Goal: Use online tool/utility: Utilize a website feature to perform a specific function

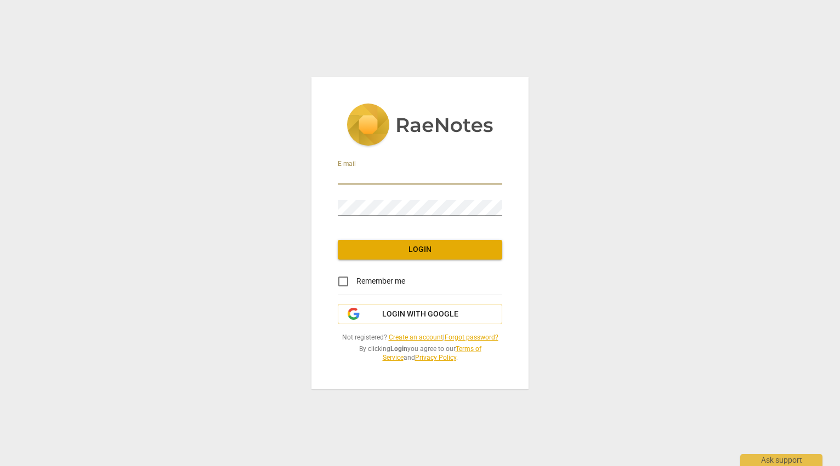
type input "[EMAIL_ADDRESS][DOMAIN_NAME]"
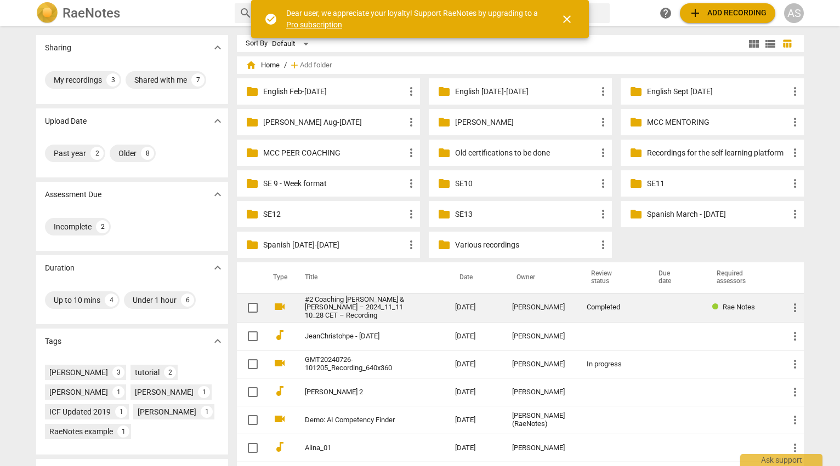
click at [388, 301] on link "#2 Coaching [PERSON_NAME] & [PERSON_NAME] – 2024_11_11 10_28 CET – Recording" at bounding box center [360, 308] width 111 height 25
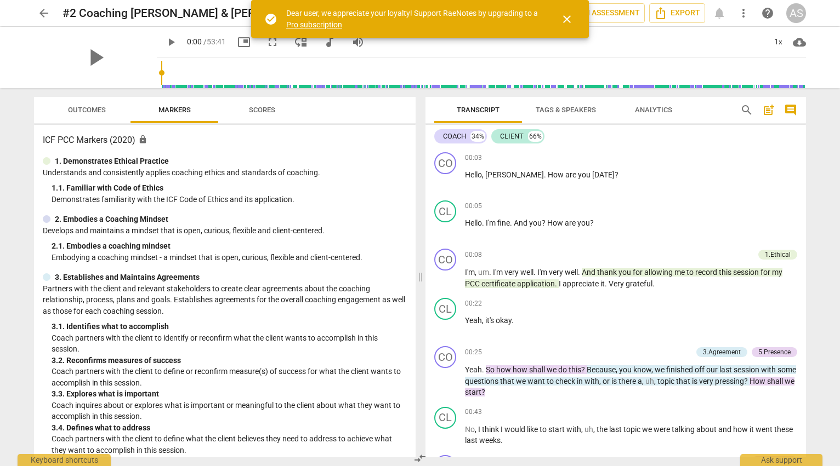
click at [571, 19] on span "close" at bounding box center [566, 19] width 13 height 13
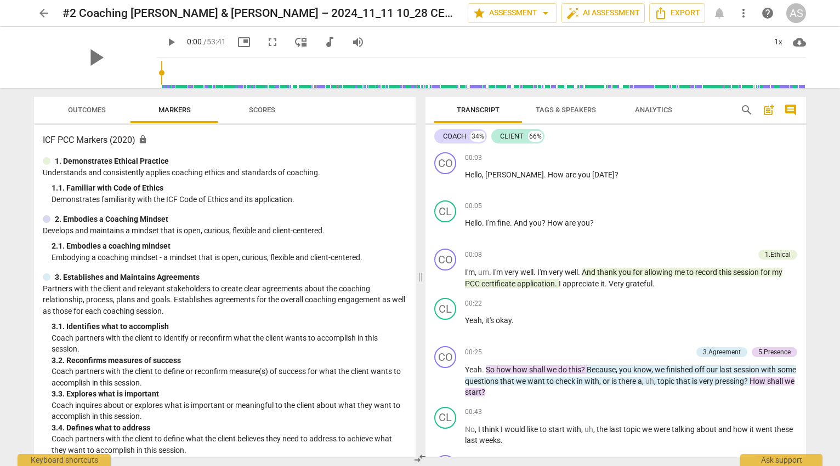
click at [748, 14] on span "more_vert" at bounding box center [743, 13] width 13 height 13
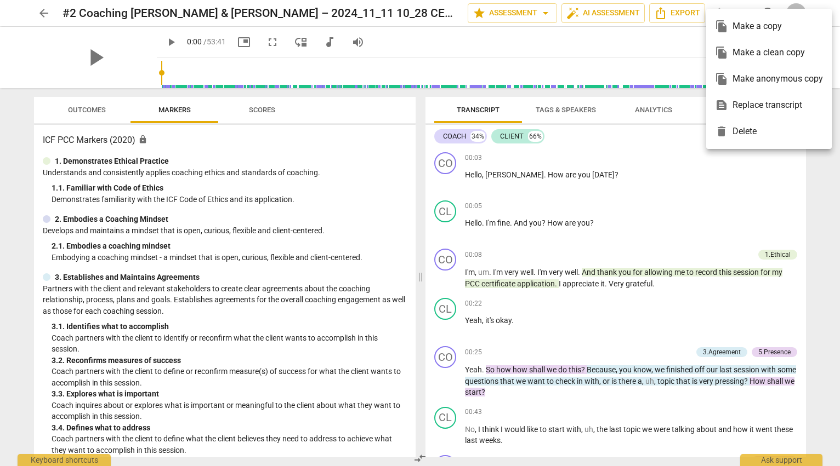
click at [665, 38] on div at bounding box center [420, 233] width 840 height 466
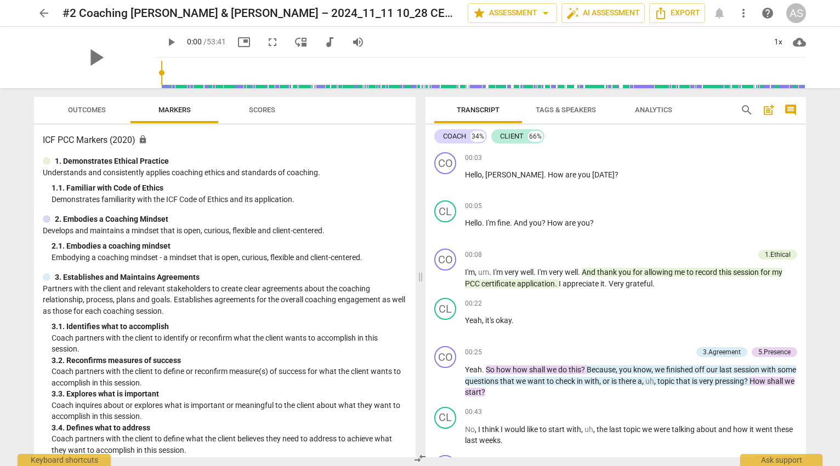
click at [44, 13] on span "arrow_back" at bounding box center [43, 13] width 13 height 13
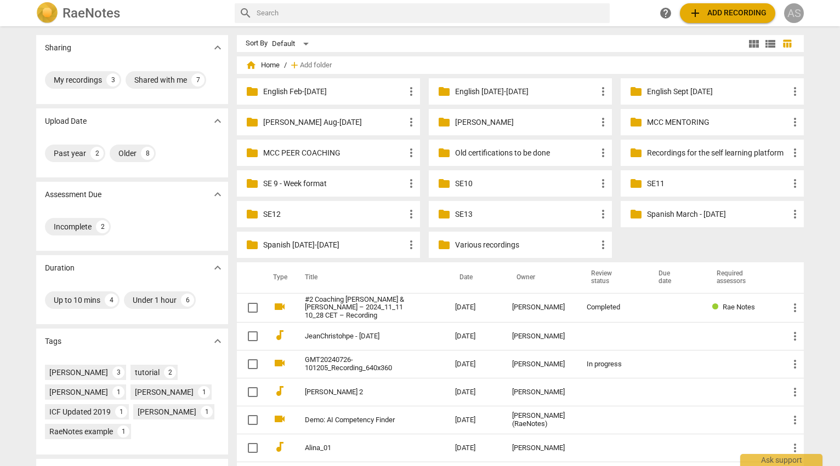
click at [796, 15] on div "AS" at bounding box center [794, 13] width 20 height 20
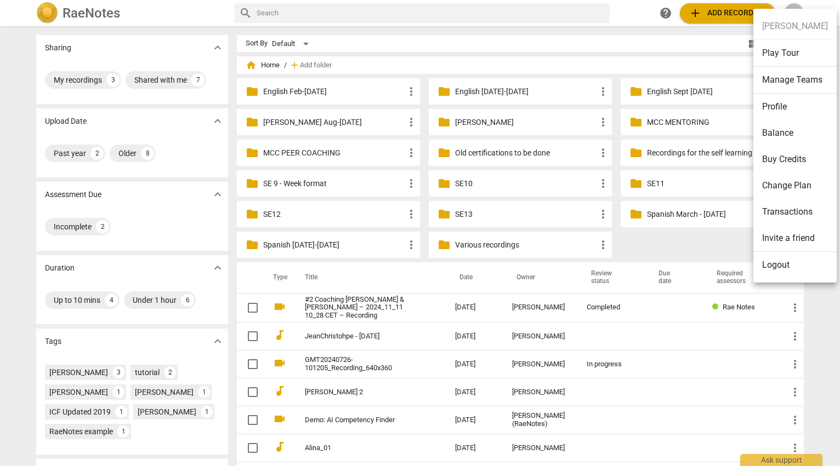
click at [671, 44] on div at bounding box center [420, 233] width 840 height 466
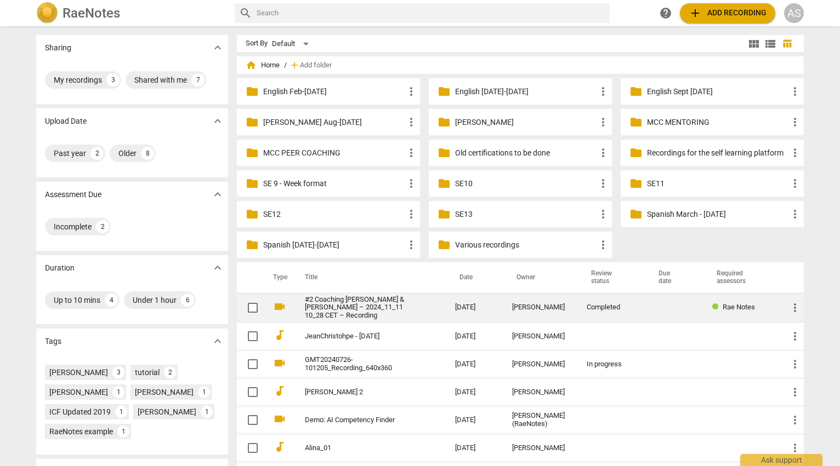
click at [381, 303] on link "#2 Coaching [PERSON_NAME] & [PERSON_NAME] – 2024_11_11 10_28 CET – Recording" at bounding box center [360, 308] width 111 height 25
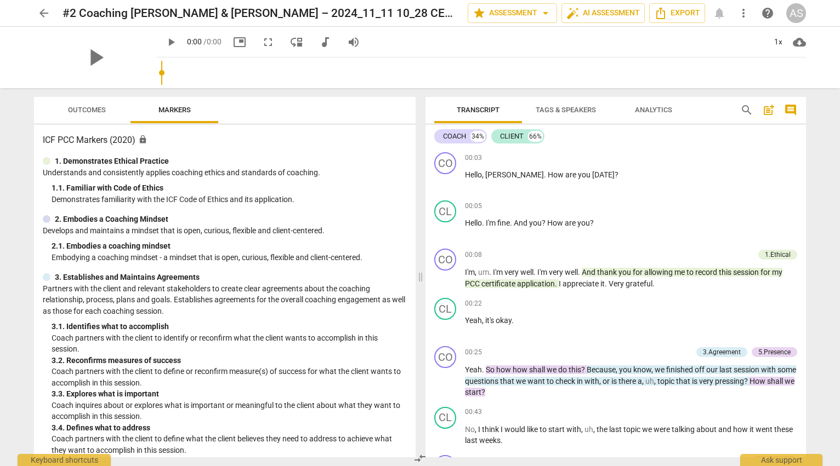
click at [43, 16] on span "arrow_back" at bounding box center [43, 13] width 13 height 13
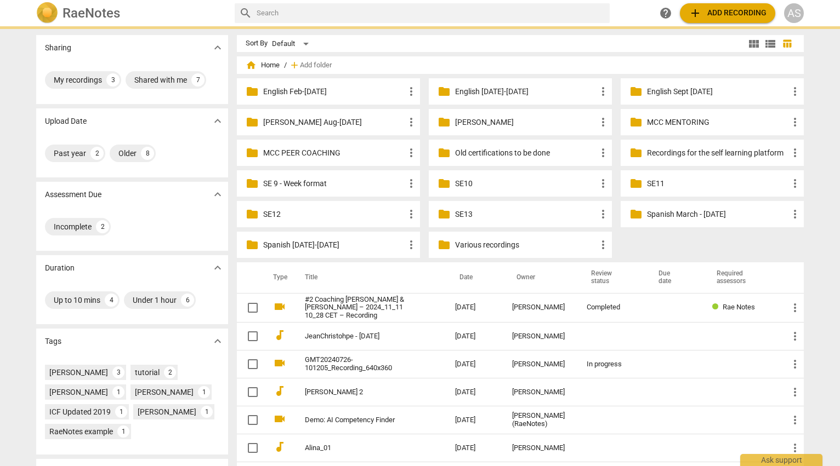
drag, startPoint x: 43, startPoint y: 16, endPoint x: 493, endPoint y: 225, distance: 496.3
click at [44, 10] on img at bounding box center [47, 13] width 22 height 22
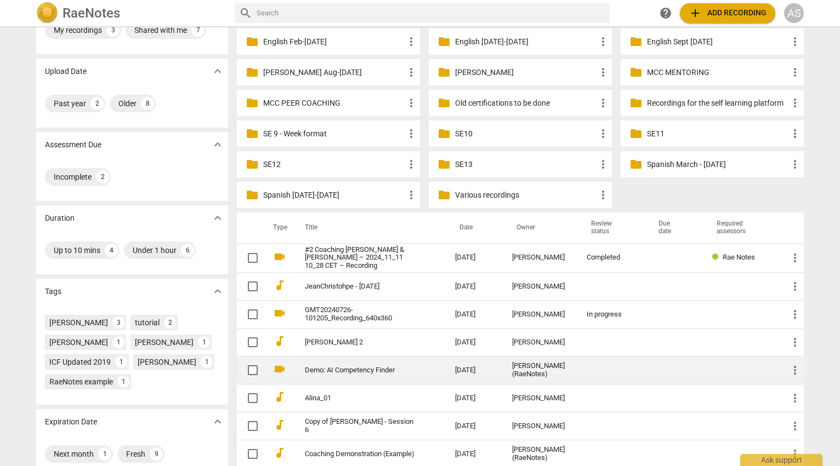
scroll to position [51, 0]
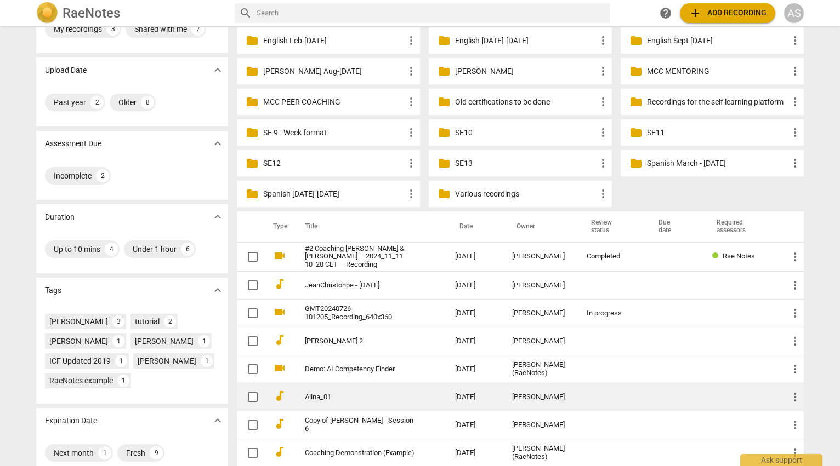
click at [357, 406] on td "Alina_01" at bounding box center [369, 398] width 155 height 28
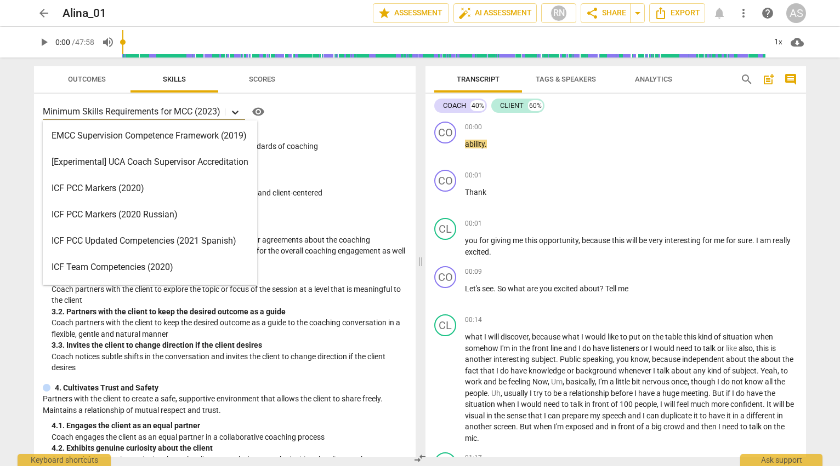
click at [236, 113] on icon at bounding box center [235, 113] width 7 height 4
click at [182, 113] on p "Minimum Skills Requirements for MCC (2023)" at bounding box center [132, 111] width 178 height 13
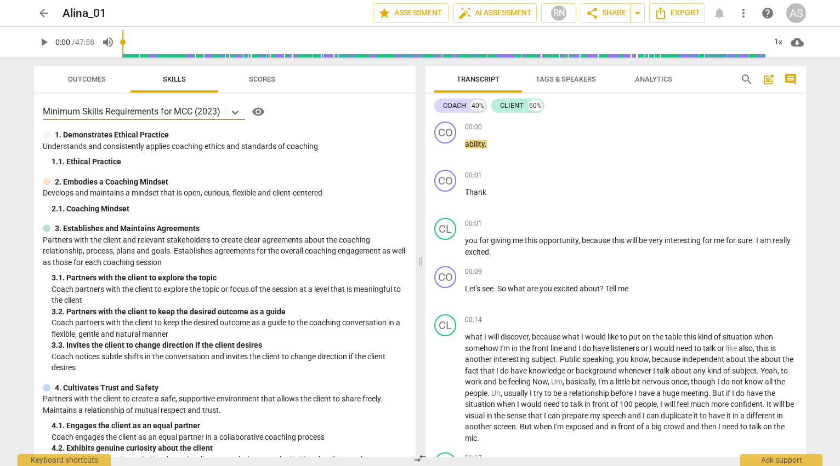
click at [212, 164] on div "1. 1. Ethical Practice" at bounding box center [229, 162] width 355 height 12
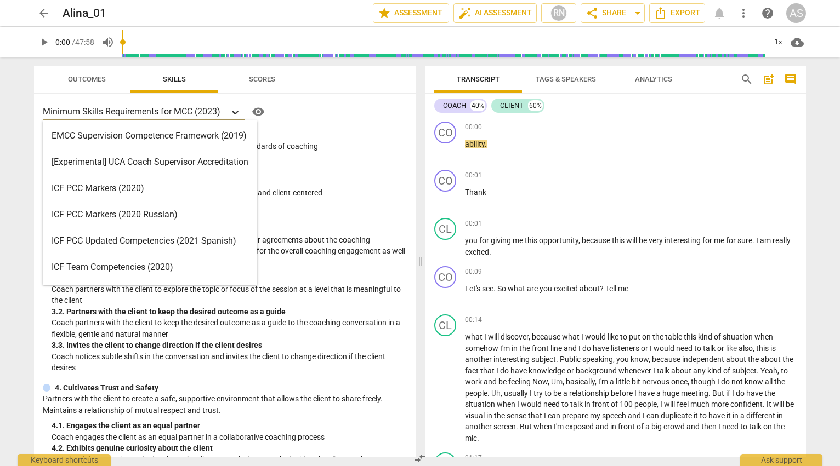
click at [235, 111] on icon at bounding box center [235, 112] width 11 height 11
click at [233, 114] on icon at bounding box center [235, 112] width 11 height 11
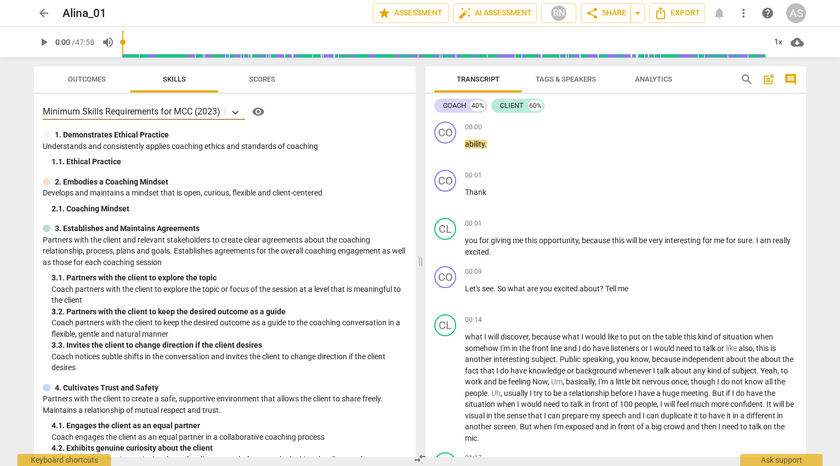
scroll to position [43, 0]
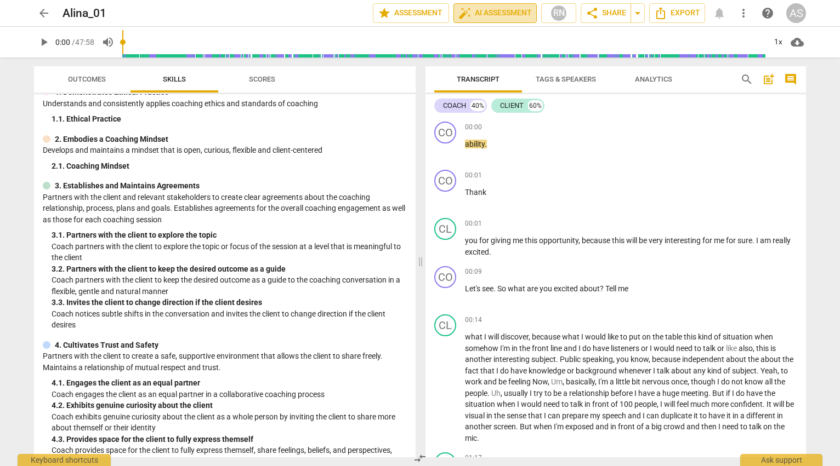
click at [503, 14] on span "auto_fix_high AI Assessment" at bounding box center [494, 13] width 73 height 13
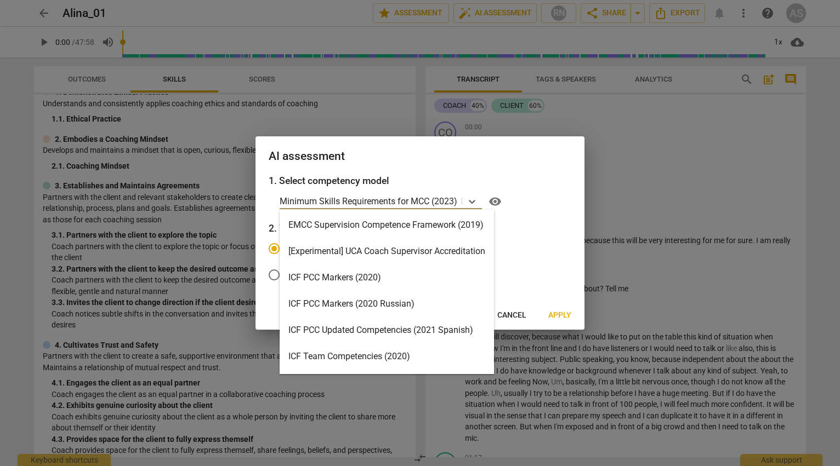
click at [367, 202] on p "Minimum Skills Requirements for MCC (2023)" at bounding box center [369, 201] width 178 height 13
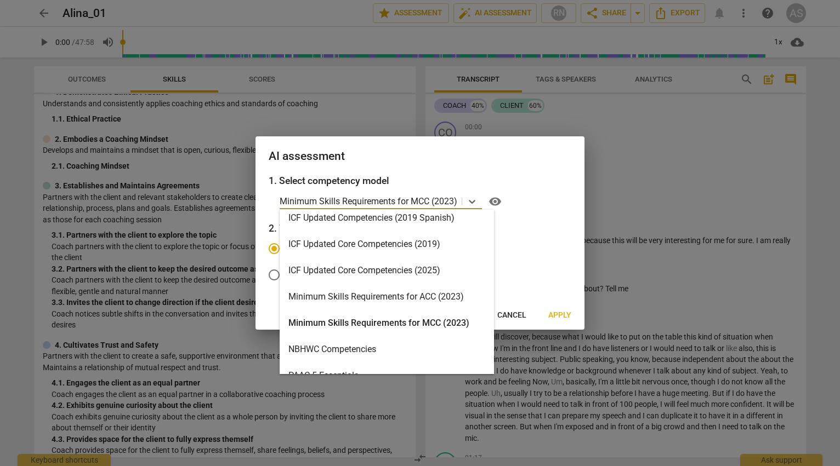
scroll to position [204, 0]
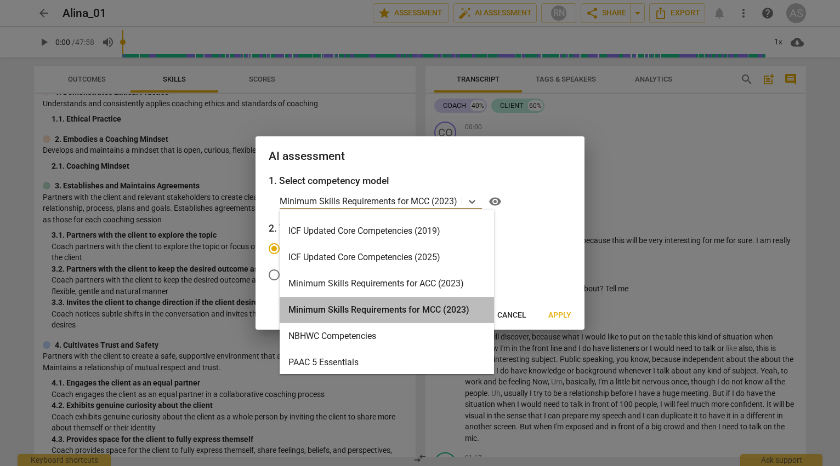
click at [412, 309] on div "Minimum Skills Requirements for MCC (2023)" at bounding box center [387, 310] width 214 height 26
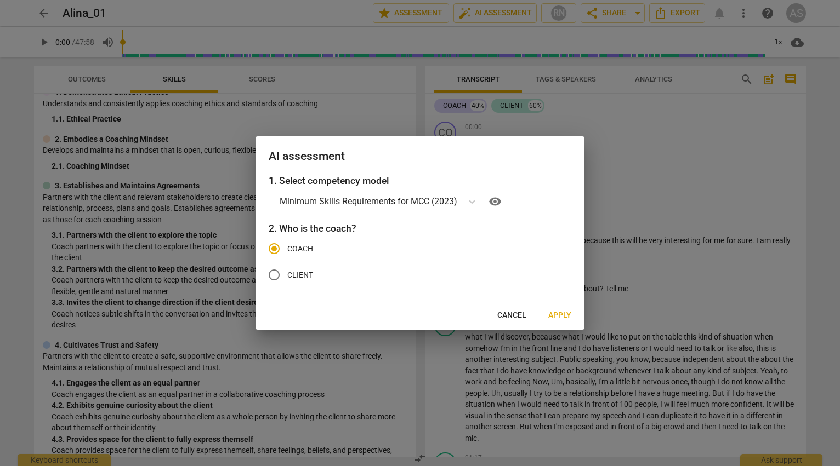
click at [554, 279] on label "CLIENT" at bounding box center [411, 275] width 301 height 26
click at [287, 279] on input "CLIENT" at bounding box center [274, 275] width 26 height 26
radio input "true"
radio input "false"
click at [563, 311] on span "Apply" at bounding box center [559, 315] width 23 height 11
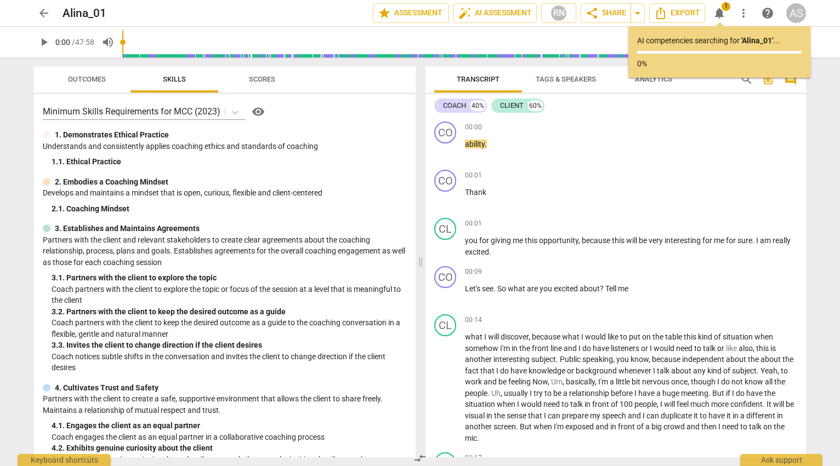
scroll to position [0, 0]
click at [720, 32] on div "AI competencies searching for ' Alina_01 ' ... 3%" at bounding box center [719, 52] width 182 height 52
